Goal: Check status

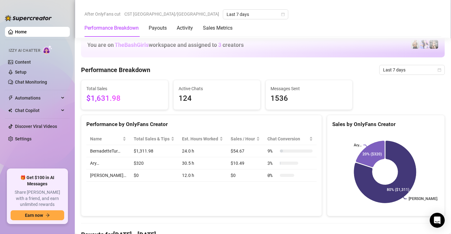
scroll to position [230, 0]
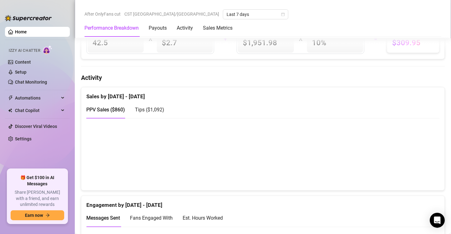
scroll to position [272, 0]
click at [154, 107] on span "Tips ( $1,092 )" at bounding box center [149, 109] width 29 height 6
click at [281, 14] on icon "calendar" at bounding box center [283, 14] width 4 height 4
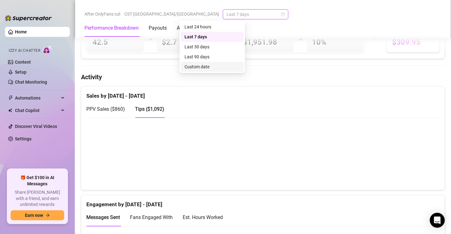
click at [210, 68] on div "Custom date" at bounding box center [212, 66] width 55 height 7
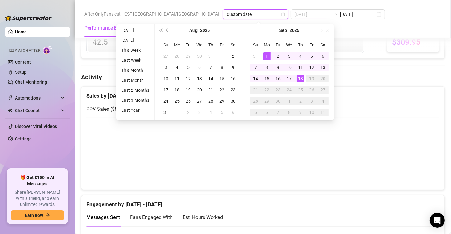
click at [264, 55] on div "1" at bounding box center [266, 55] width 7 height 7
type input "2025-09-01"
type input "2025-09-18"
click at [302, 79] on div "18" at bounding box center [300, 78] width 7 height 7
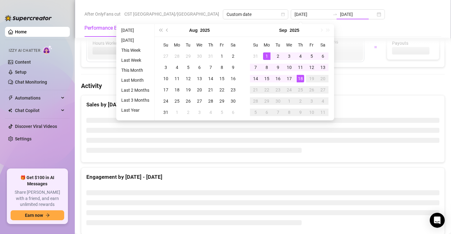
type input "2025-09-01"
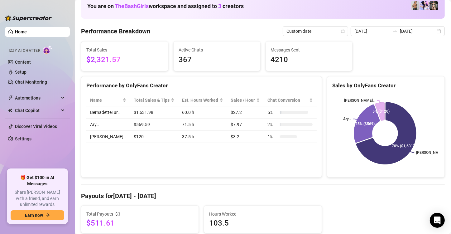
scroll to position [39, 0]
click at [161, 161] on div "Performance by OnlyFans Creator Name Total Sales & Tips Est. Hours Worked Sales…" at bounding box center [201, 127] width 241 height 102
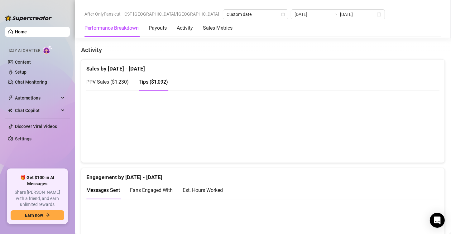
scroll to position [311, 0]
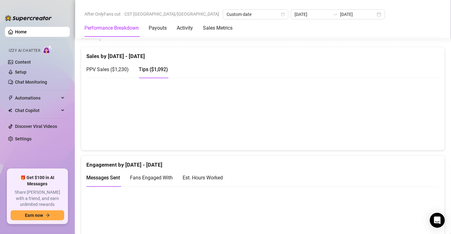
click at [123, 70] on span "PPV Sales ( $1,230 )" at bounding box center [107, 69] width 42 height 6
click at [210, 176] on div "Est. Hours Worked" at bounding box center [203, 178] width 40 height 8
